Goal: Task Accomplishment & Management: Manage account settings

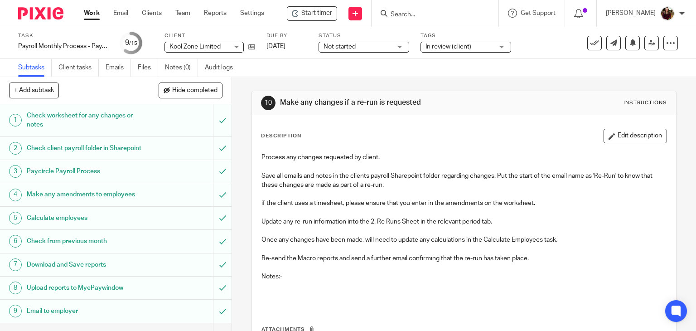
click at [412, 14] on input "Search" at bounding box center [431, 15] width 82 height 8
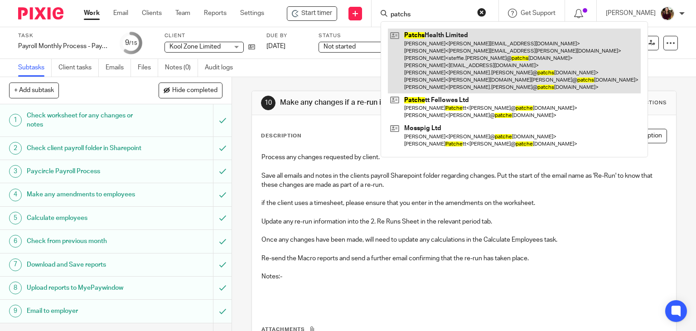
type input "patchs"
click at [425, 60] on link at bounding box center [514, 61] width 253 height 65
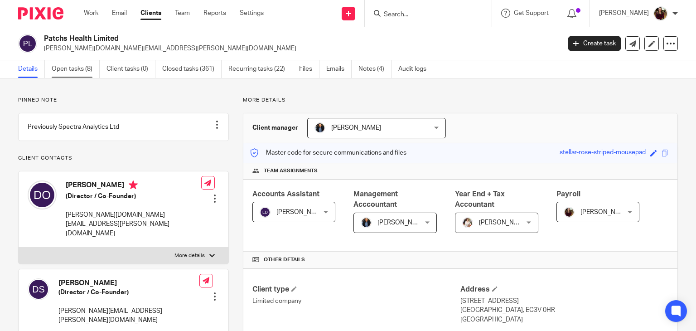
click at [78, 67] on link "Open tasks (8)" at bounding box center [76, 69] width 48 height 18
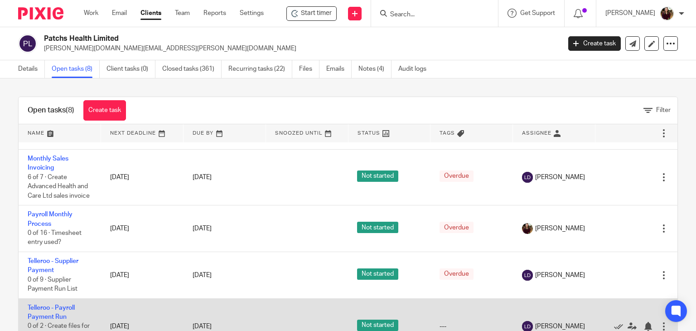
scroll to position [98, 0]
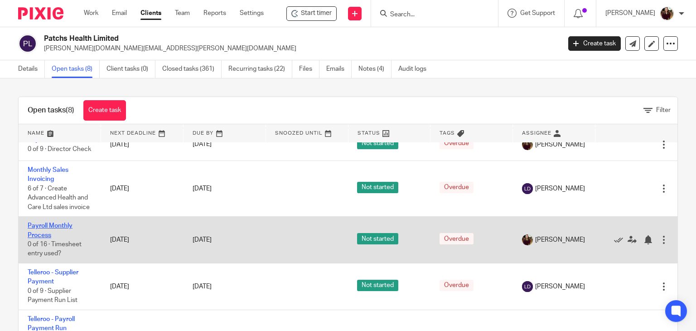
click at [54, 238] on link "Payroll Monthly Process" at bounding box center [50, 230] width 45 height 15
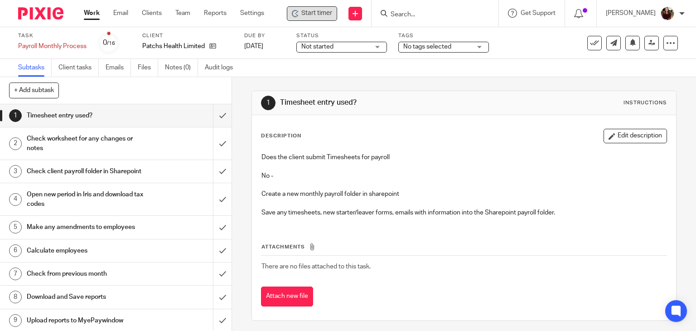
click at [318, 17] on span "Start timer" at bounding box center [316, 14] width 31 height 10
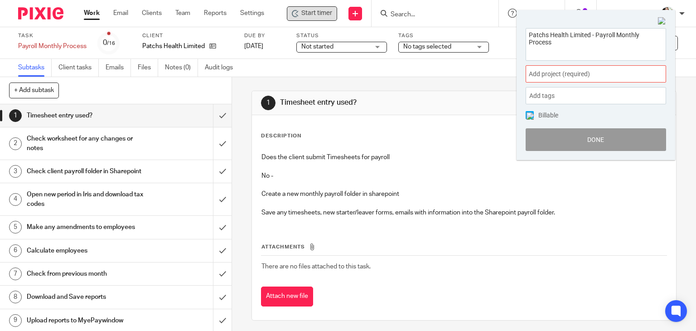
click at [618, 75] on span "Add project (required) :" at bounding box center [586, 74] width 114 height 10
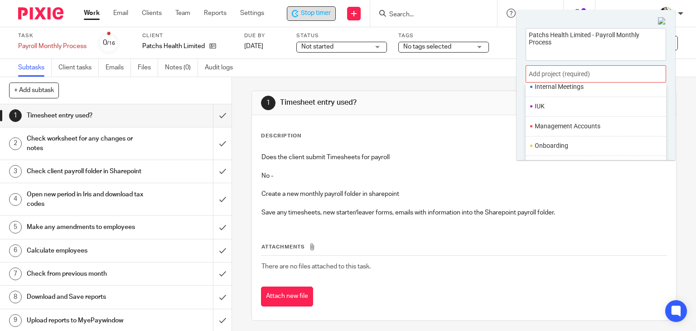
scroll to position [317, 0]
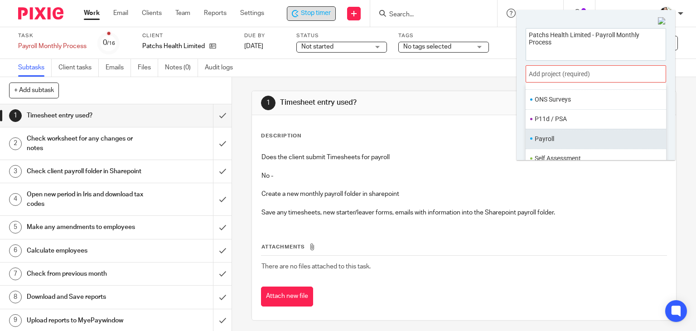
click at [568, 136] on li "Payroll" at bounding box center [594, 139] width 118 height 10
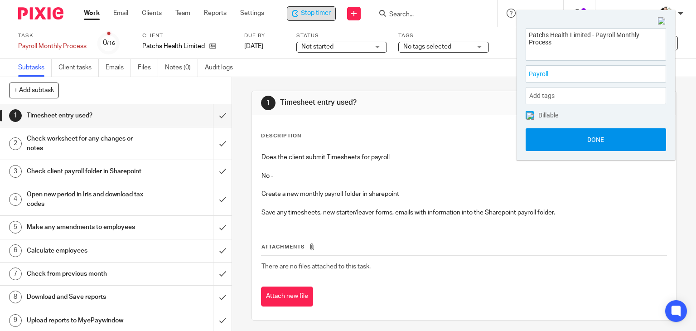
click at [587, 136] on button "Done" at bounding box center [596, 139] width 141 height 23
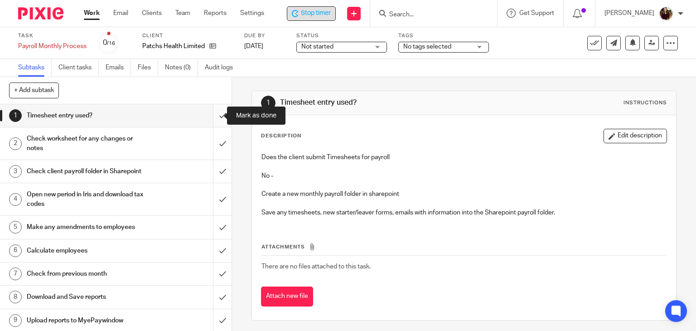
click at [217, 117] on input "submit" at bounding box center [116, 115] width 232 height 23
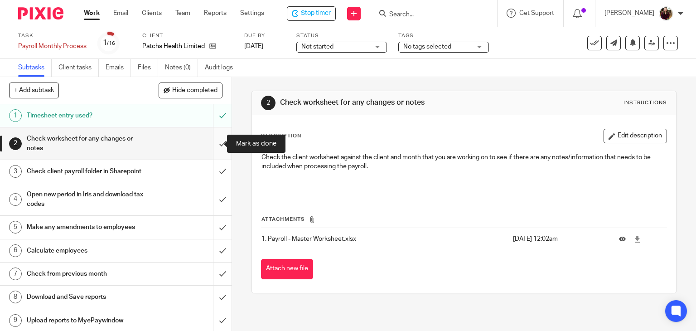
click at [208, 140] on input "submit" at bounding box center [116, 143] width 232 height 32
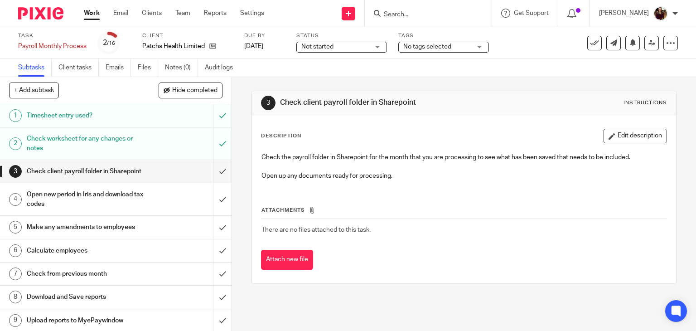
click at [215, 175] on input "submit" at bounding box center [116, 171] width 232 height 23
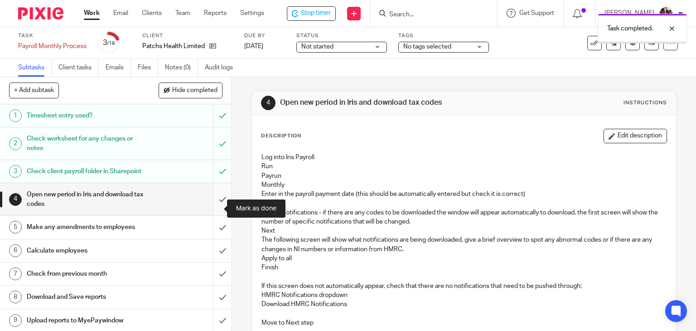
click at [210, 211] on input "submit" at bounding box center [116, 199] width 232 height 32
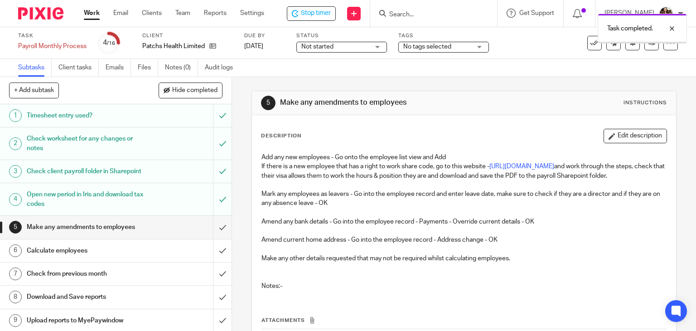
click at [212, 235] on input "submit" at bounding box center [116, 227] width 232 height 23
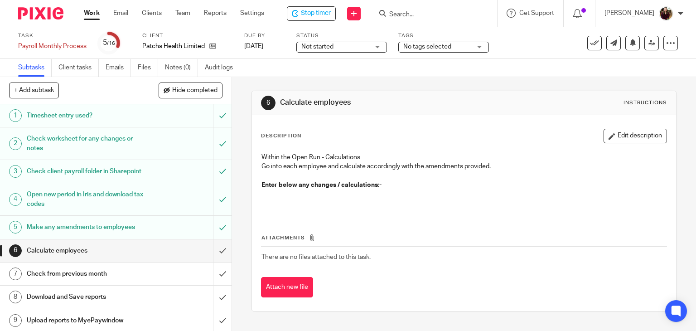
scroll to position [91, 0]
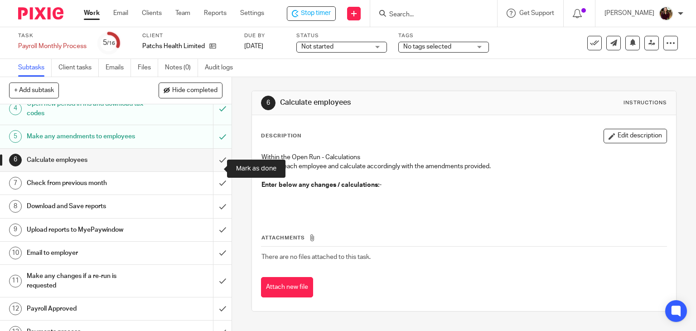
click at [210, 171] on input "submit" at bounding box center [116, 160] width 232 height 23
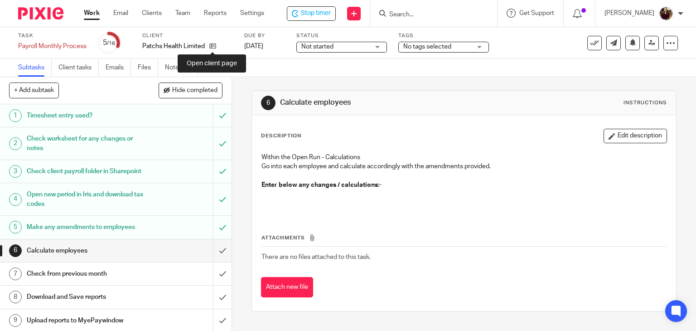
drag, startPoint x: 212, startPoint y: 47, endPoint x: 219, endPoint y: 44, distance: 7.3
click at [212, 47] on icon at bounding box center [212, 46] width 7 height 7
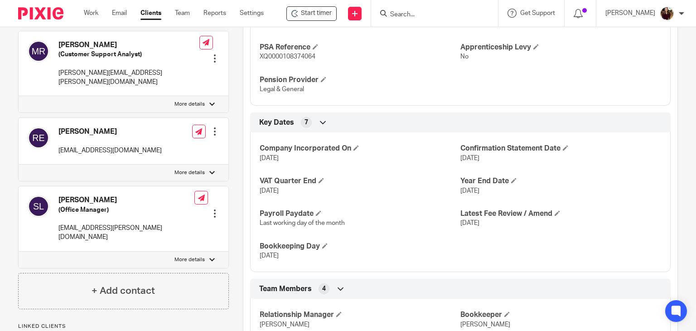
scroll to position [628, 0]
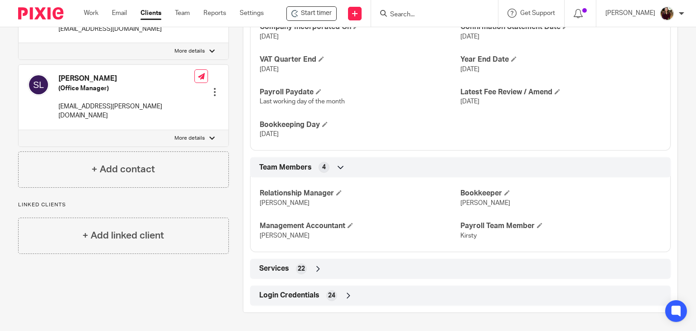
drag, startPoint x: 299, startPoint y: 294, endPoint x: 298, endPoint y: 288, distance: 6.0
click at [299, 294] on span "Login Credentials" at bounding box center [289, 296] width 60 height 10
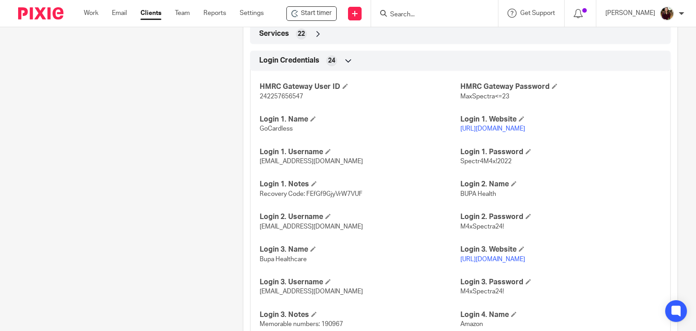
scroll to position [1038, 0]
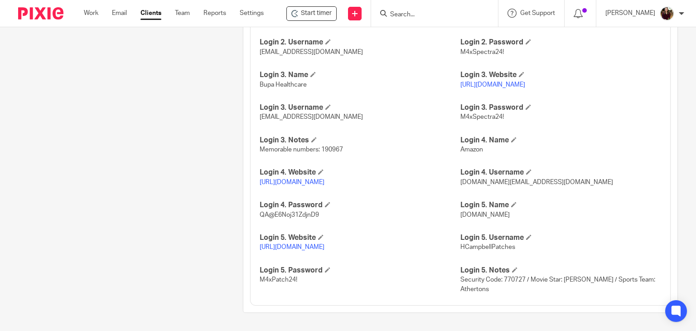
click at [505, 84] on link "https://www.bupa.co.uk/bupaconnect/smeandcorpdirect/login" at bounding box center [493, 85] width 65 height 6
drag, startPoint x: 347, startPoint y: 115, endPoint x: 258, endPoint y: 117, distance: 88.9
click at [260, 117] on p "helenc@maxaccountants.co.uk" at bounding box center [360, 116] width 201 height 9
copy span "helenc@maxaccountants.co.uk"
drag, startPoint x: 501, startPoint y: 116, endPoint x: 456, endPoint y: 117, distance: 44.9
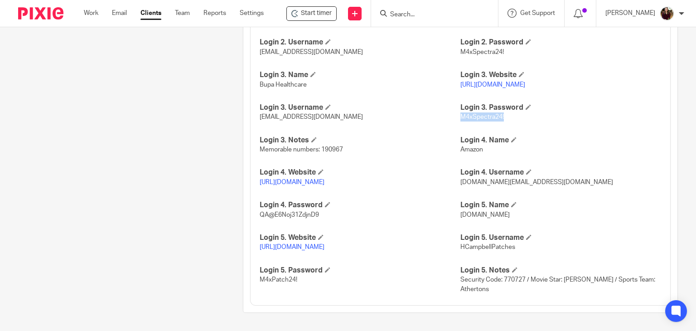
click at [461, 117] on p "M4xSpectra24!" at bounding box center [561, 116] width 201 height 9
copy span "M4xSpectra24!"
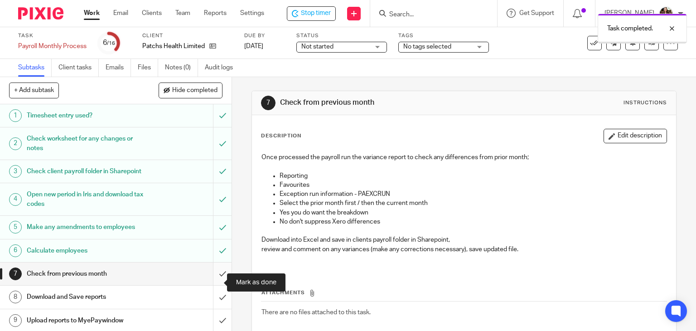
click at [213, 285] on input "submit" at bounding box center [116, 273] width 232 height 23
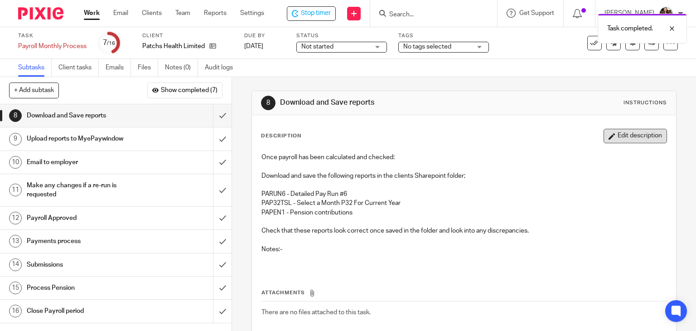
click at [622, 133] on button "Edit description" at bounding box center [635, 136] width 63 height 15
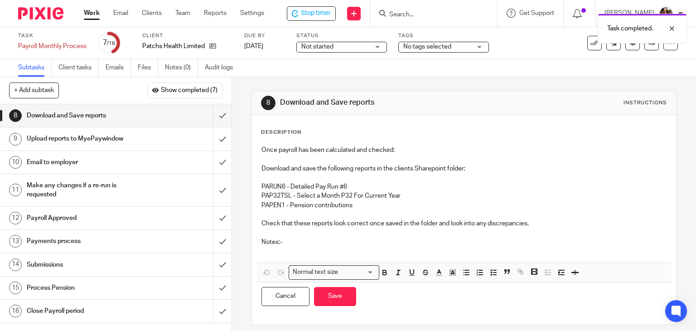
click at [295, 247] on p at bounding box center [465, 251] width 406 height 9
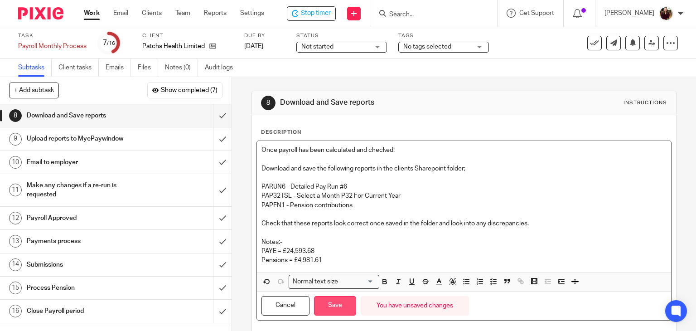
click at [331, 306] on button "Save" at bounding box center [335, 305] width 42 height 19
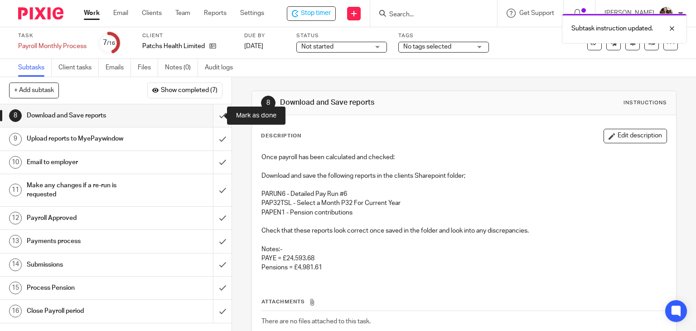
click at [209, 118] on input "submit" at bounding box center [116, 115] width 232 height 23
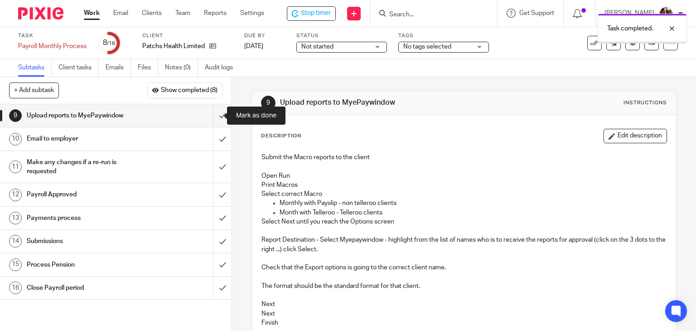
click at [210, 116] on input "submit" at bounding box center [116, 115] width 232 height 23
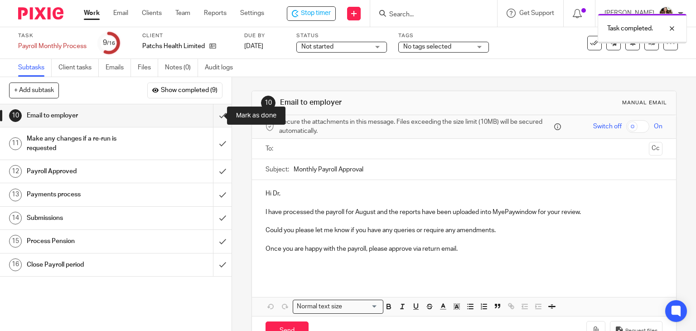
click at [210, 117] on input "submit" at bounding box center [116, 115] width 232 height 23
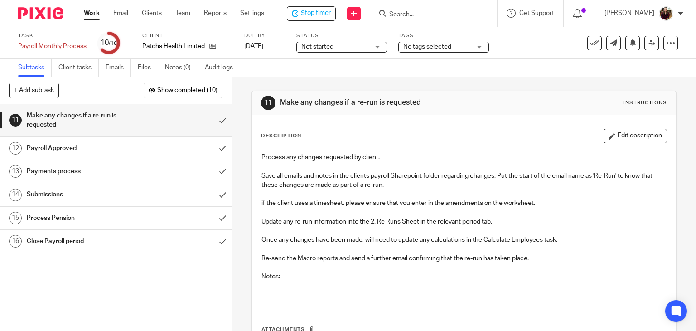
click at [459, 45] on span "No tags selected" at bounding box center [437, 47] width 68 height 10
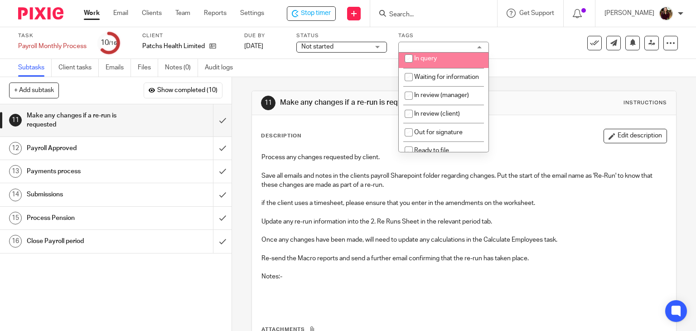
scroll to position [91, 0]
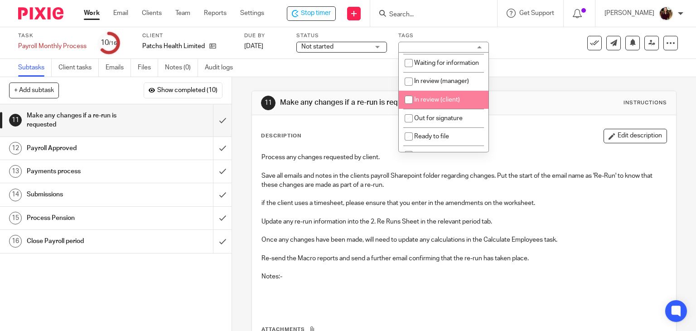
click at [434, 103] on span "In review (client)" at bounding box center [437, 100] width 46 height 6
checkbox input "true"
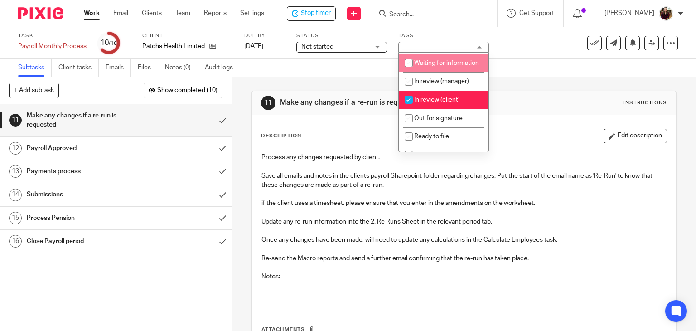
click at [519, 51] on div "Task Payroll Monthly Process Save Payroll Monthly Process 10 /16 Client Patchs …" at bounding box center [293, 43] width 550 height 22
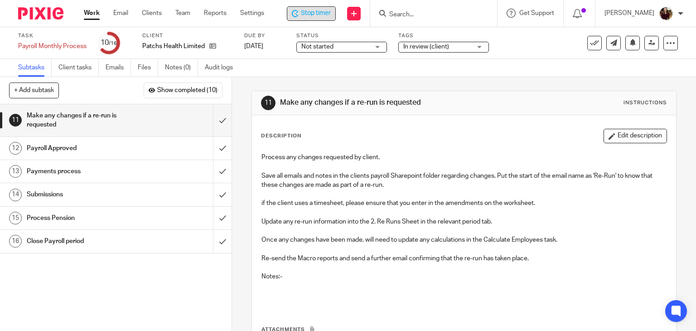
click at [317, 18] on span "Stop timer" at bounding box center [316, 14] width 30 height 10
click at [426, 11] on input "Search" at bounding box center [431, 15] width 82 height 8
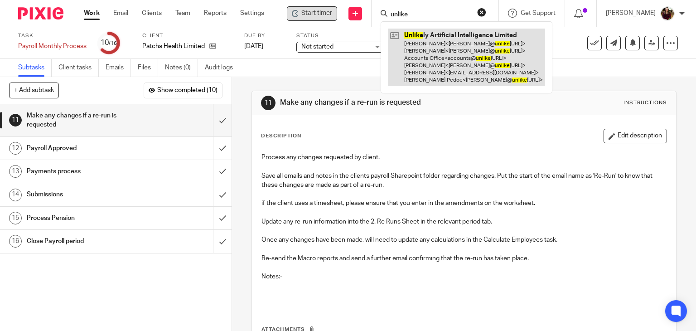
type input "unlike"
click at [427, 48] on link at bounding box center [466, 58] width 157 height 58
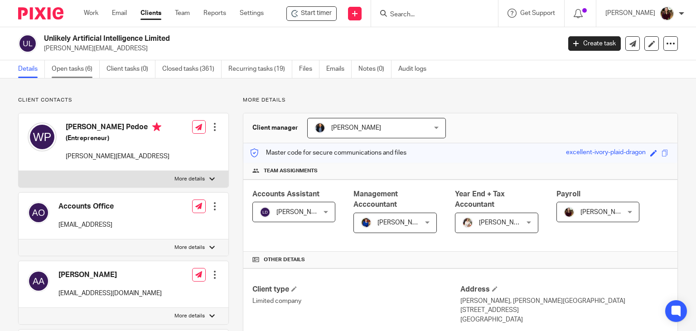
click at [62, 67] on link "Open tasks (6)" at bounding box center [76, 69] width 48 height 18
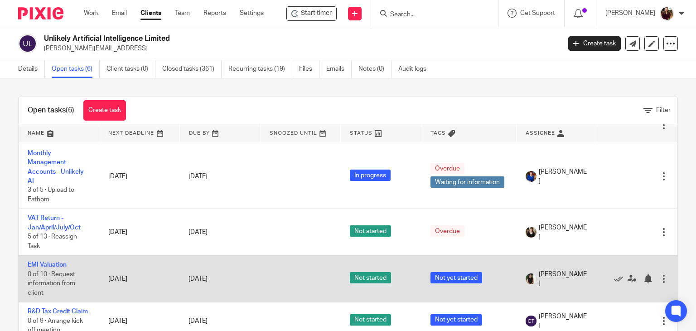
scroll to position [101, 0]
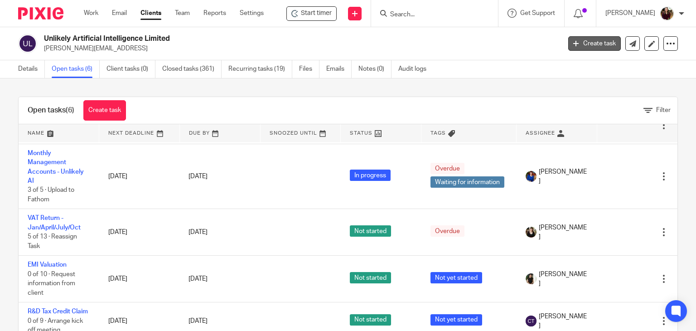
click at [591, 44] on link "Create task" at bounding box center [594, 43] width 53 height 15
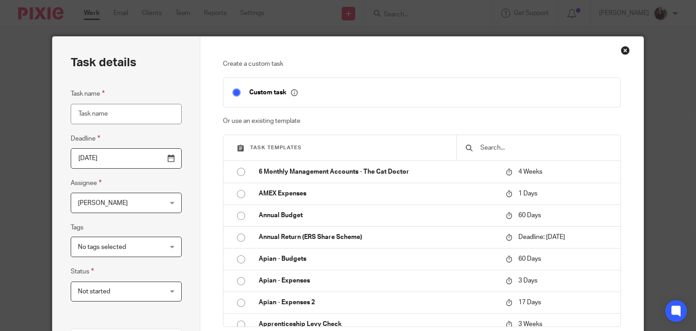
click at [494, 146] on input "text" at bounding box center [546, 148] width 132 height 10
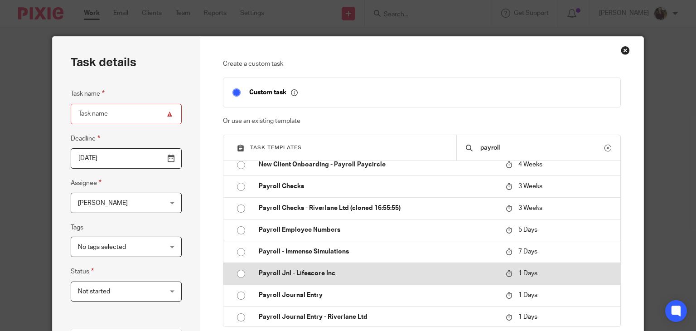
scroll to position [317, 0]
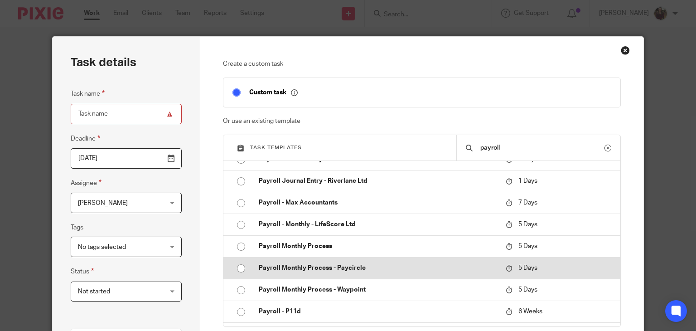
type input "payroll"
click at [386, 271] on p "Payroll Monthly Process - Paycircle" at bounding box center [378, 267] width 238 height 9
type input "[DATE]"
type input "Payroll Monthly Process - Paycircle"
checkbox input "false"
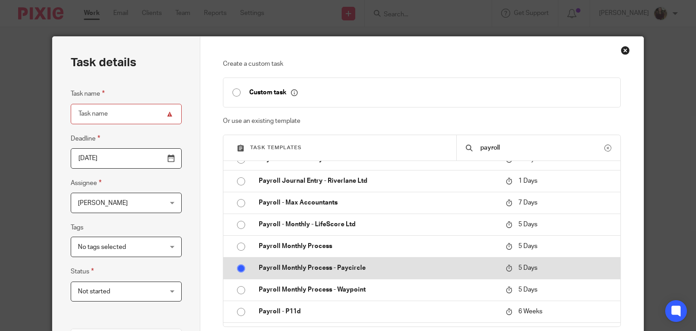
radio input "true"
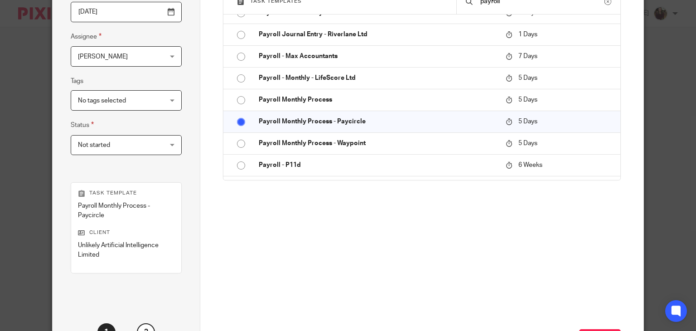
scroll to position [181, 0]
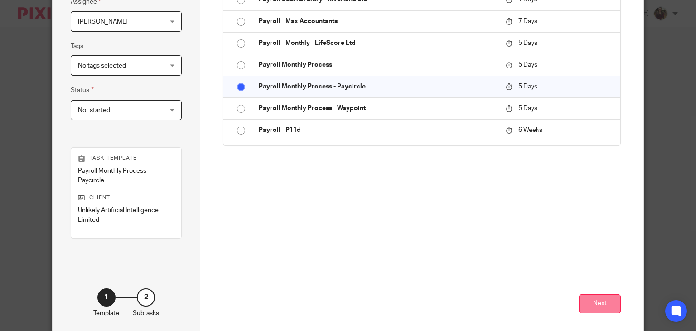
click at [606, 302] on button "Next" at bounding box center [600, 303] width 42 height 19
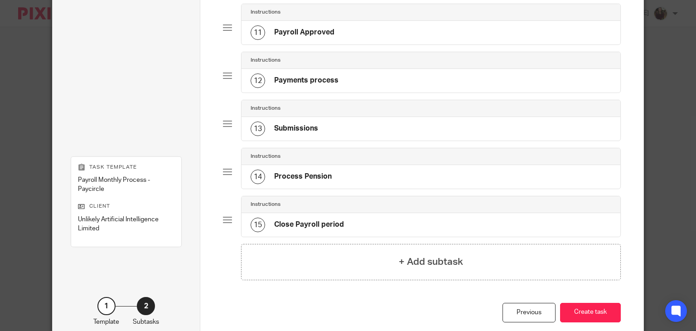
scroll to position [606, 0]
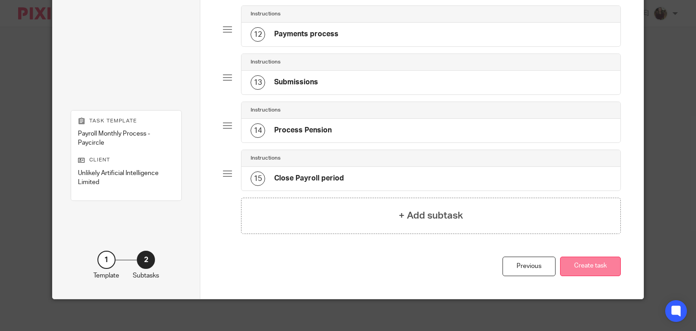
click at [581, 262] on button "Create task" at bounding box center [590, 266] width 61 height 19
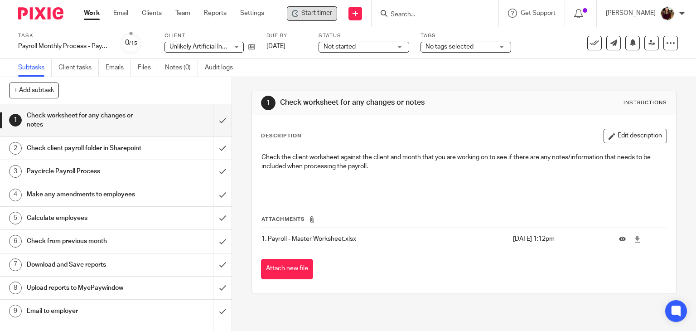
click at [331, 9] on span "Start timer" at bounding box center [316, 14] width 31 height 10
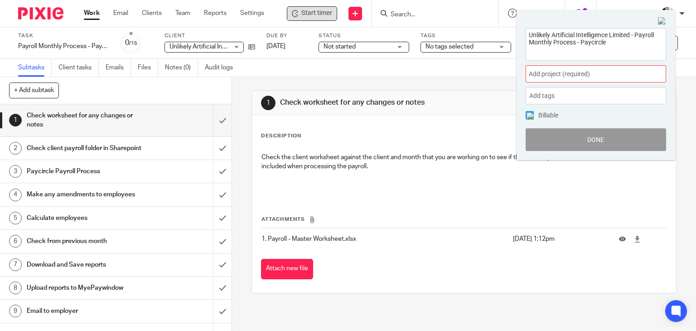
click at [618, 69] on span "Add project (required) :" at bounding box center [586, 74] width 114 height 10
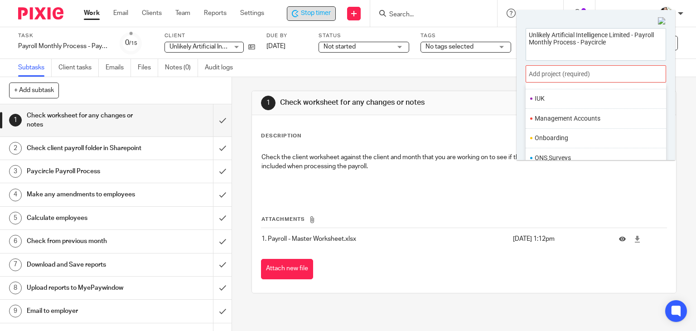
scroll to position [317, 0]
drag, startPoint x: 562, startPoint y: 136, endPoint x: 568, endPoint y: 138, distance: 6.9
click at [562, 136] on li "Payroll" at bounding box center [594, 139] width 118 height 10
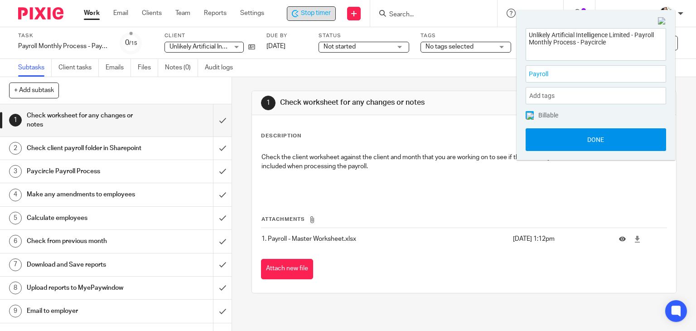
click at [579, 141] on button "Done" at bounding box center [596, 139] width 141 height 23
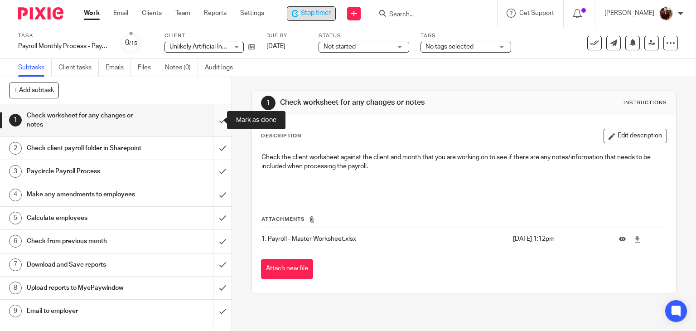
click at [213, 122] on input "submit" at bounding box center [116, 120] width 232 height 32
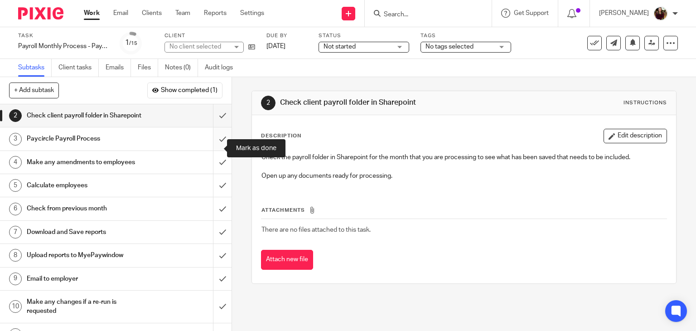
click at [209, 146] on input "submit" at bounding box center [116, 138] width 232 height 23
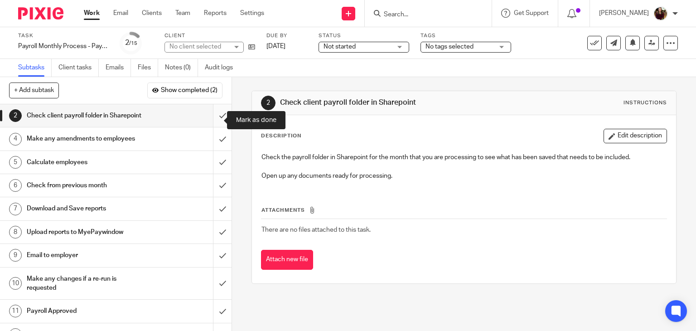
click at [212, 122] on input "submit" at bounding box center [116, 115] width 232 height 23
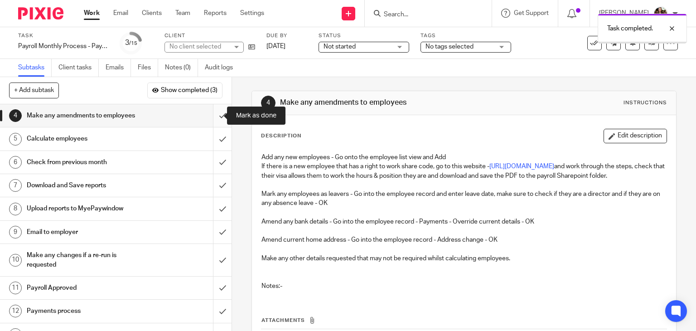
click at [212, 118] on input "submit" at bounding box center [116, 115] width 232 height 23
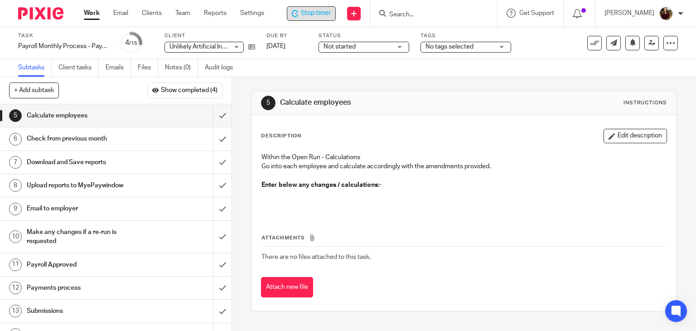
click at [316, 16] on span "Stop timer" at bounding box center [316, 14] width 30 height 10
